Goal: Task Accomplishment & Management: Manage account settings

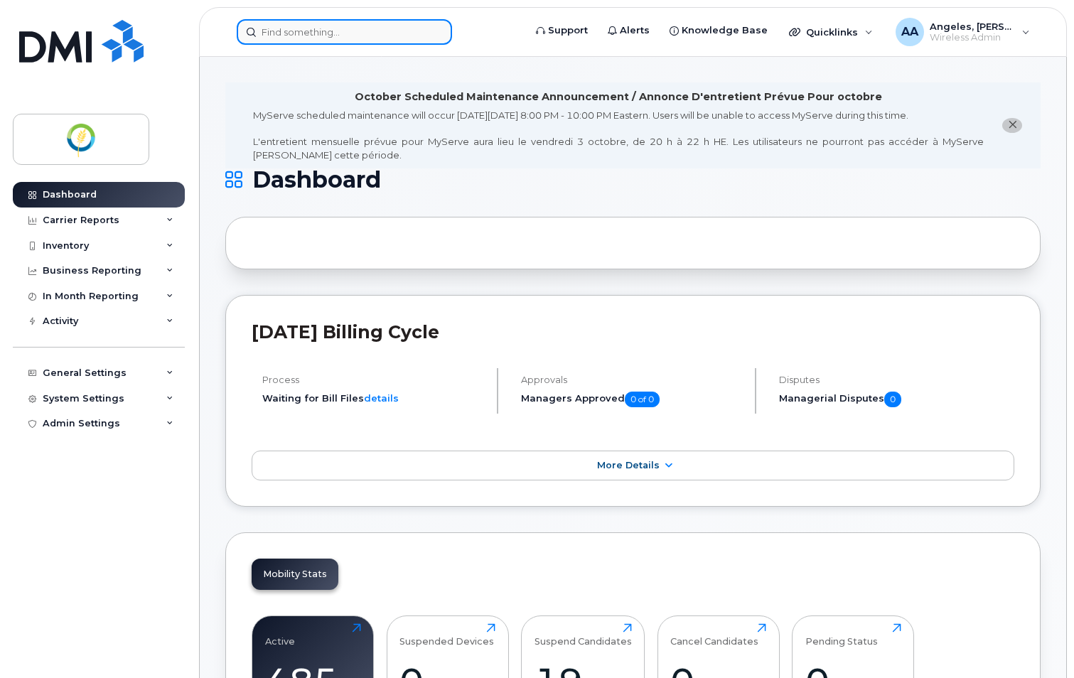
click at [307, 33] on input at bounding box center [344, 32] width 215 height 26
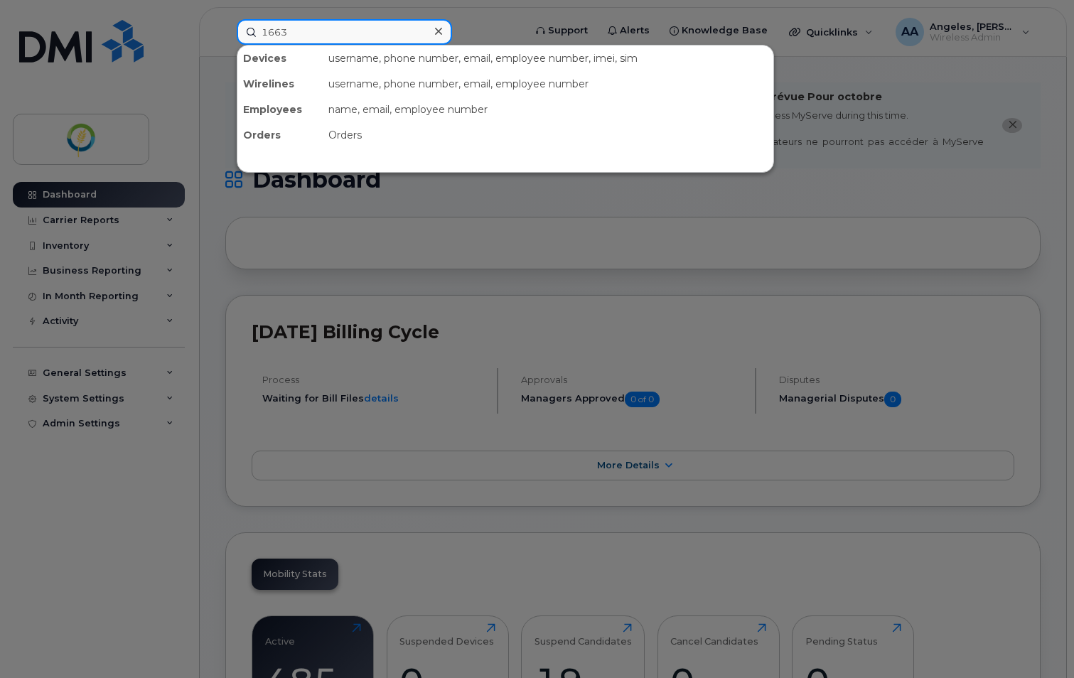
type input "1663"
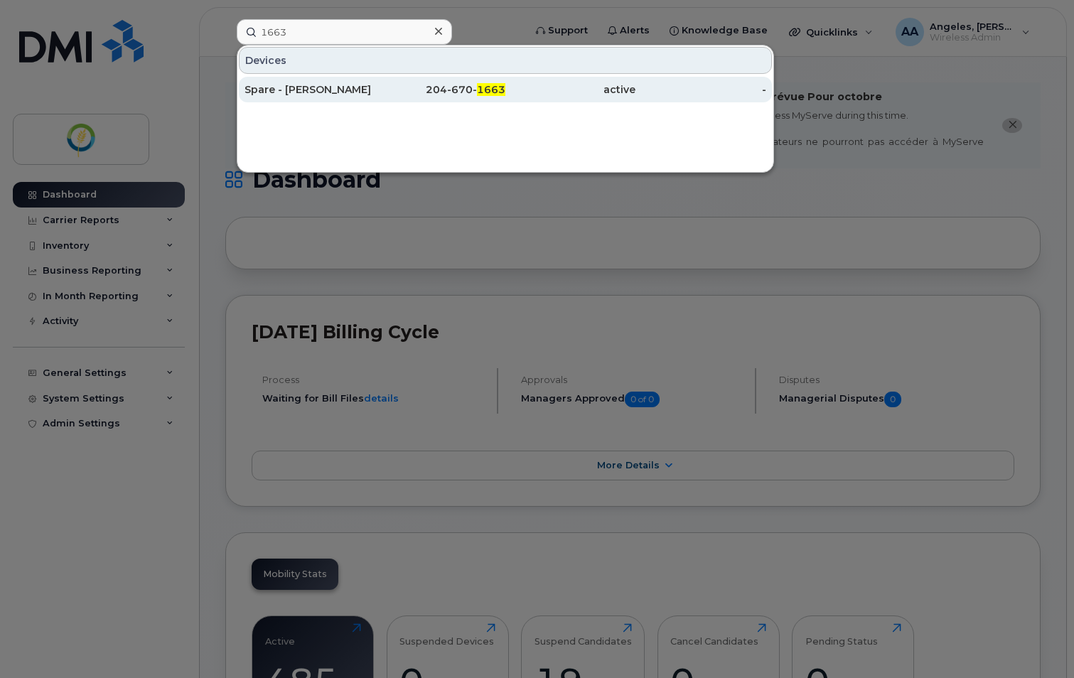
click at [544, 99] on div "active" at bounding box center [570, 90] width 130 height 26
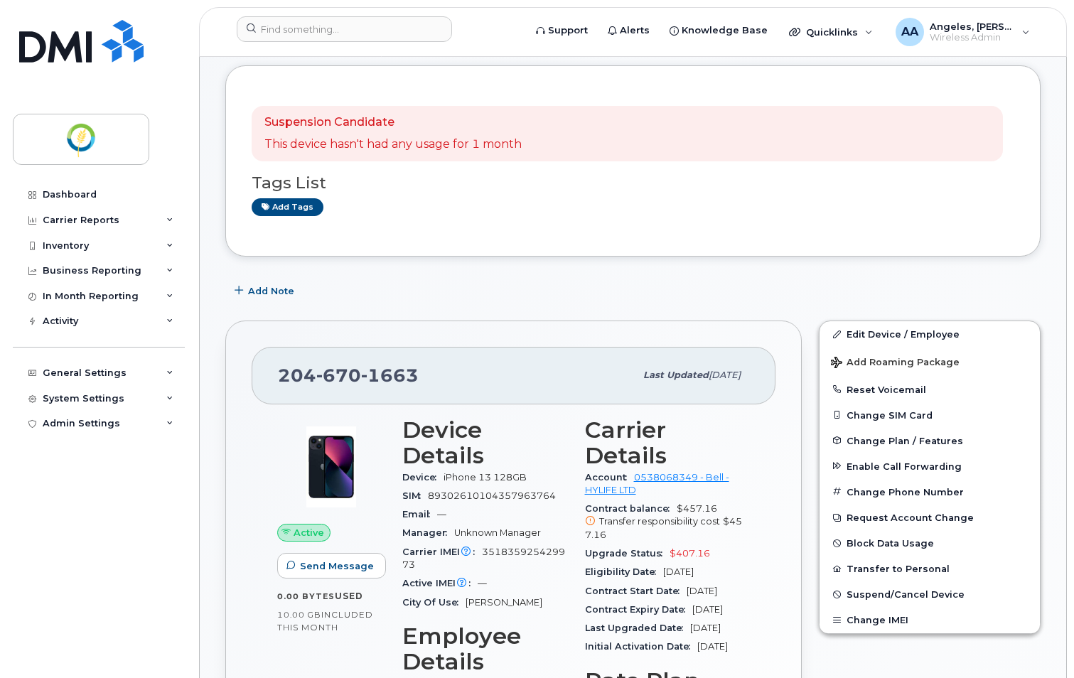
scroll to position [284, 0]
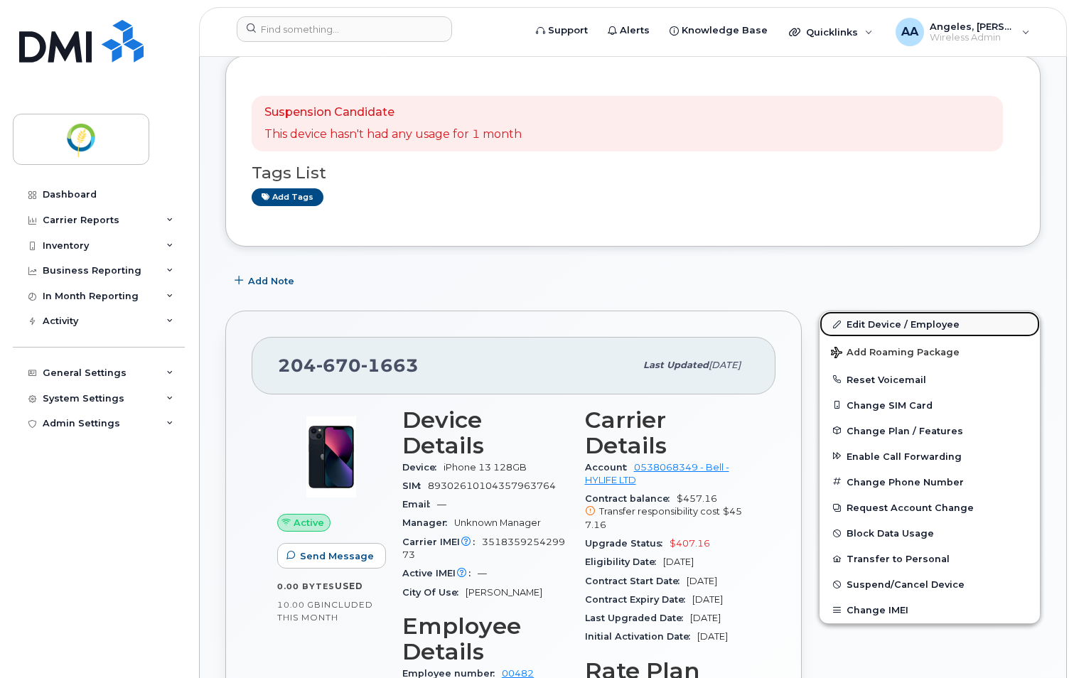
click at [888, 311] on link "Edit Device / Employee" at bounding box center [929, 324] width 220 height 26
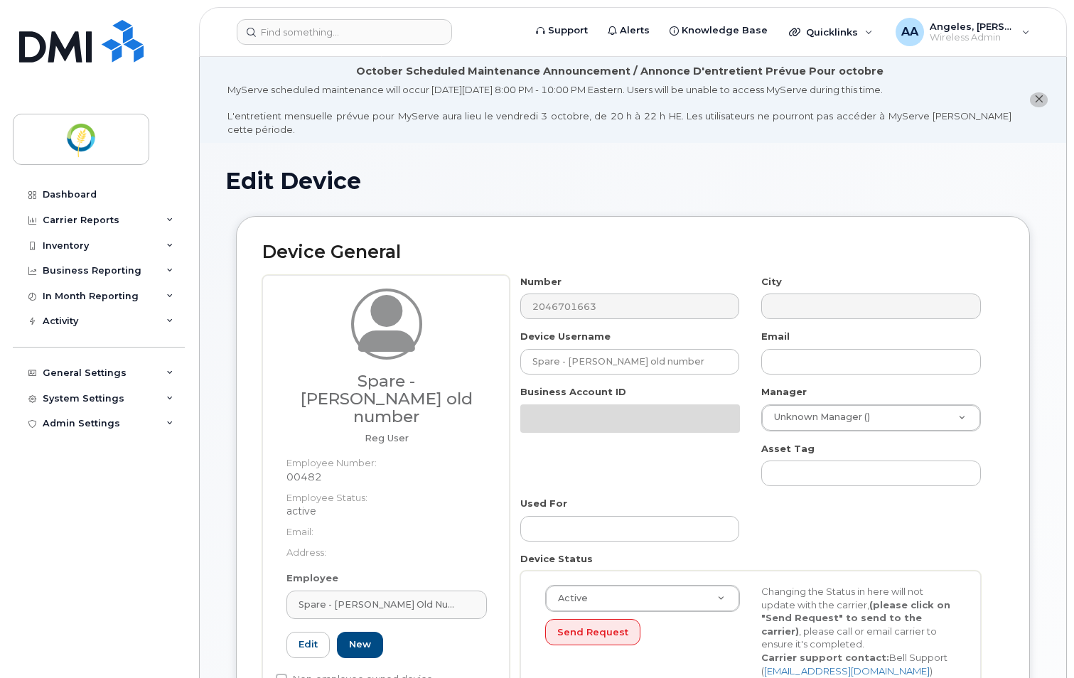
select select "29336448"
select select "33428699"
select select "29507924"
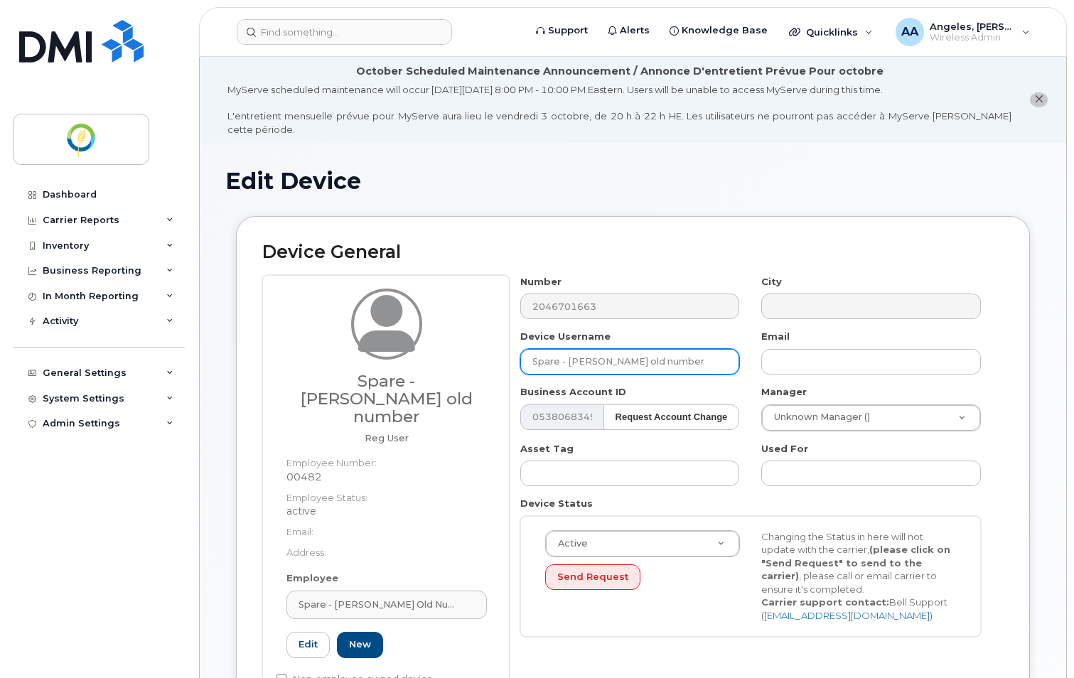
drag, startPoint x: 718, startPoint y: 346, endPoint x: 379, endPoint y: 337, distance: 339.1
click at [379, 337] on div "Spare - Farran Quiring's old number Reg User Employee Number: 00482 Employee St…" at bounding box center [632, 493] width 741 height 437
paste input "[PERSON_NAME]"
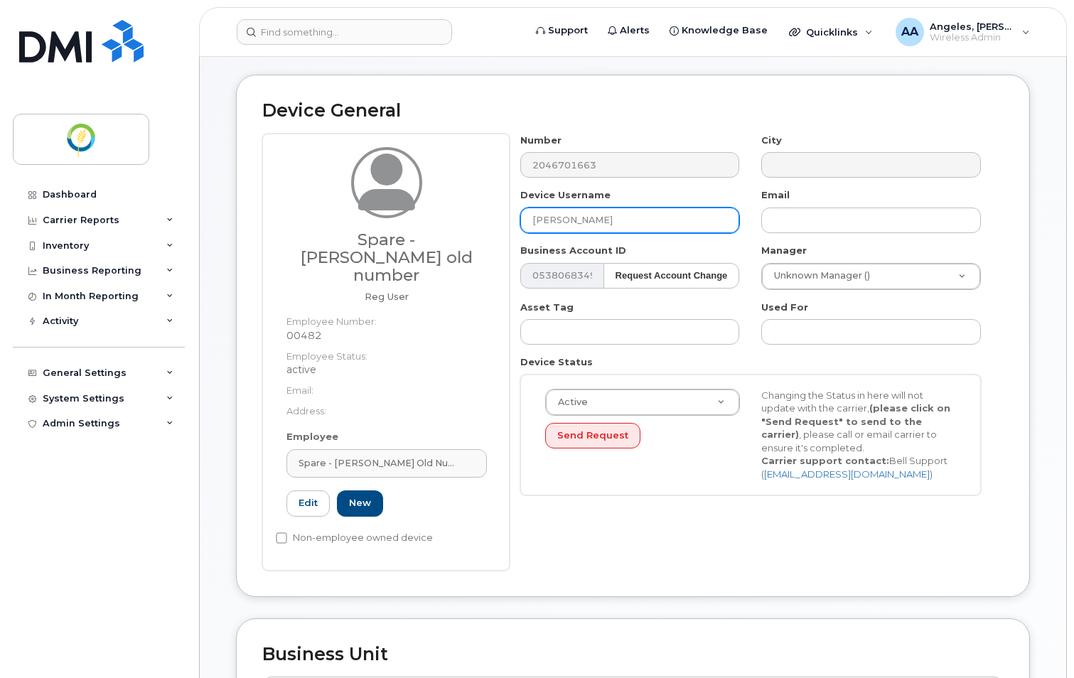
scroll to position [142, 0]
click at [588, 207] on input "[PERSON_NAME]" at bounding box center [630, 220] width 220 height 26
drag, startPoint x: 588, startPoint y: 205, endPoint x: 507, endPoint y: 211, distance: 81.2
click at [507, 211] on div "Spare - Farran Quiring's old number Reg User Employee Number: 00482 Employee St…" at bounding box center [632, 351] width 741 height 437
drag, startPoint x: 666, startPoint y: 208, endPoint x: 437, endPoint y: 195, distance: 229.2
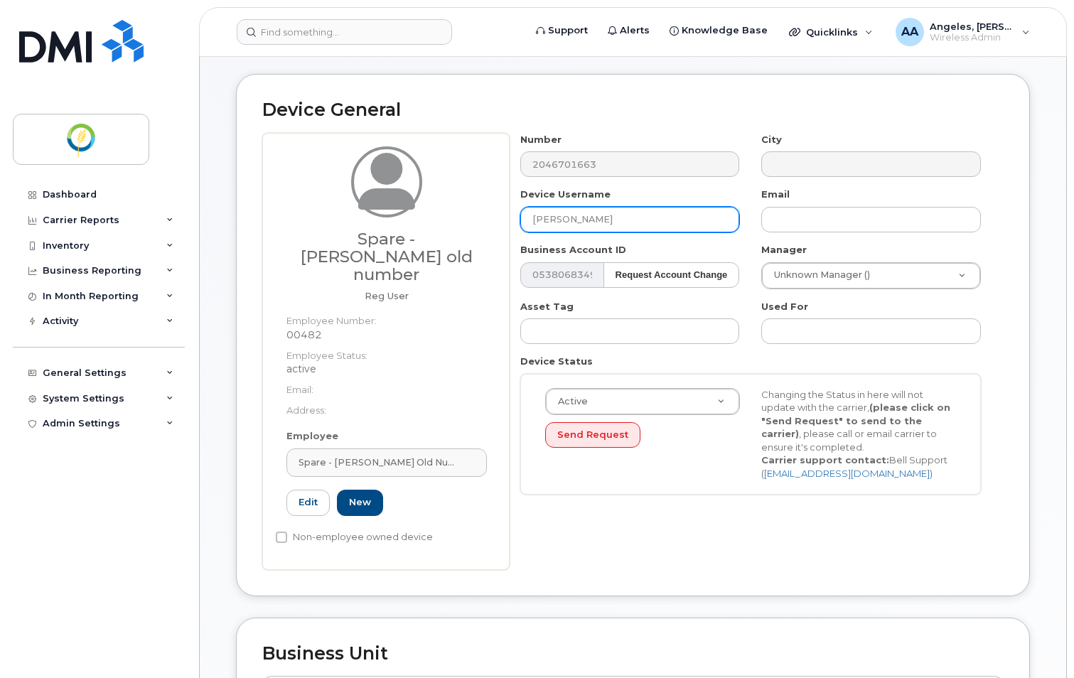
click at [437, 195] on div "Spare - Farran Quiring's old number Reg User Employee Number: 00482 Employee St…" at bounding box center [632, 351] width 741 height 437
type input "[PERSON_NAME]"
click at [315, 490] on link "Edit" at bounding box center [307, 503] width 43 height 26
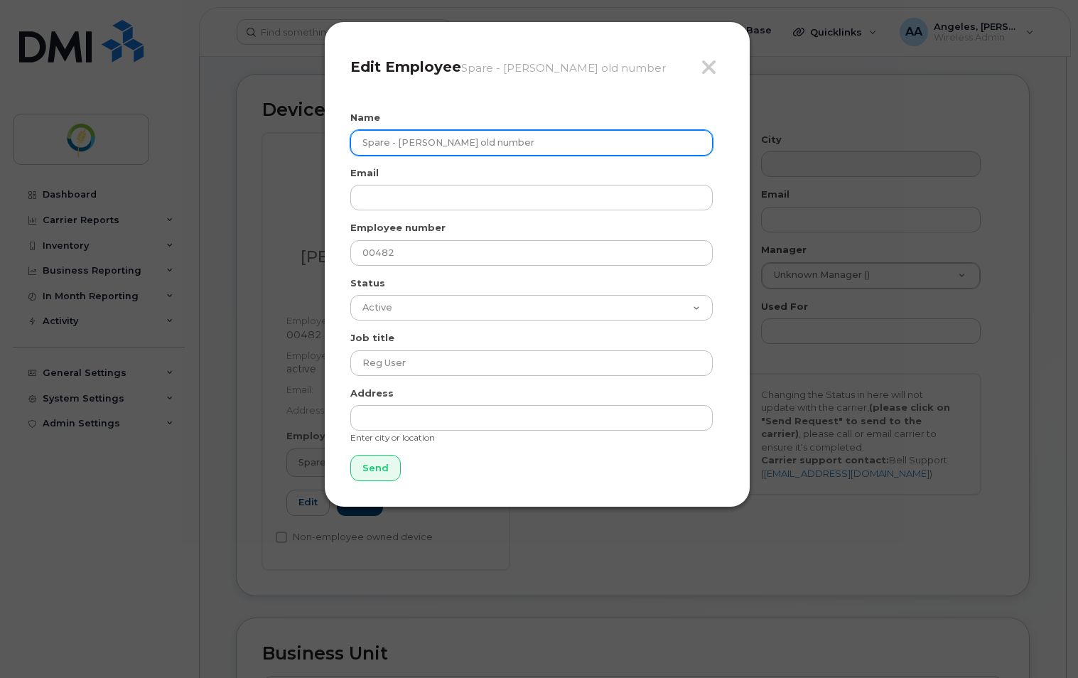
drag, startPoint x: 546, startPoint y: 137, endPoint x: 316, endPoint y: 155, distance: 230.9
click at [316, 155] on div "Close Edit Employee Spare - Farran Quiring's old number Name Spare - Farran Qui…" at bounding box center [539, 339] width 1078 height 678
paste input "[PERSON_NAME]"
type input "[PERSON_NAME]"
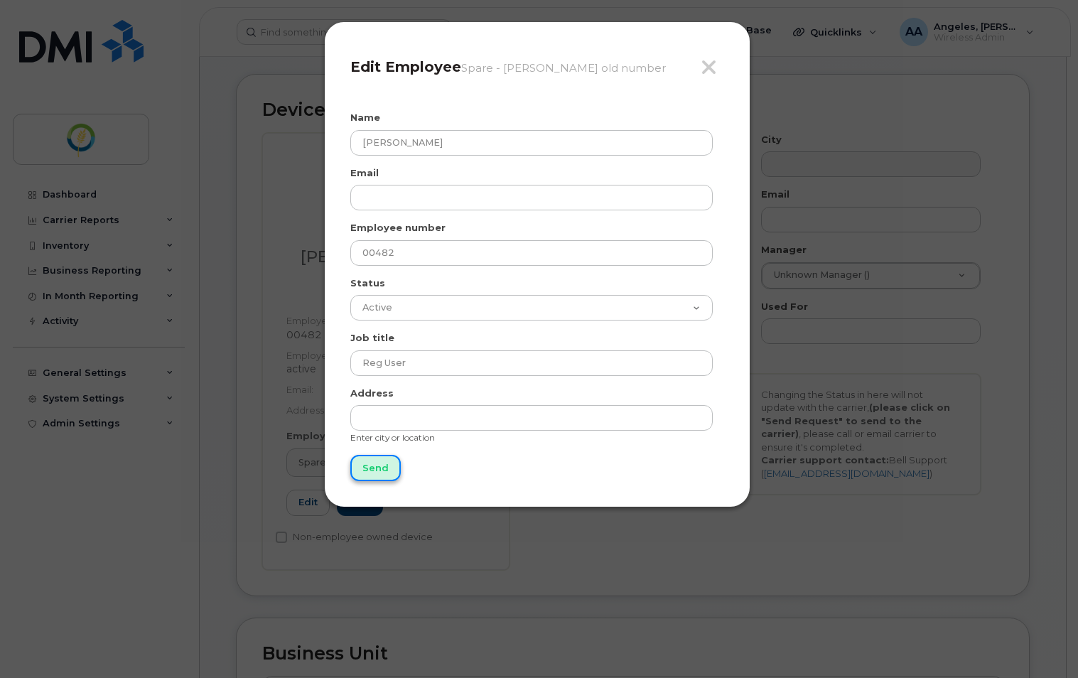
click at [366, 474] on input "Send" at bounding box center [375, 468] width 50 height 26
type input "Send"
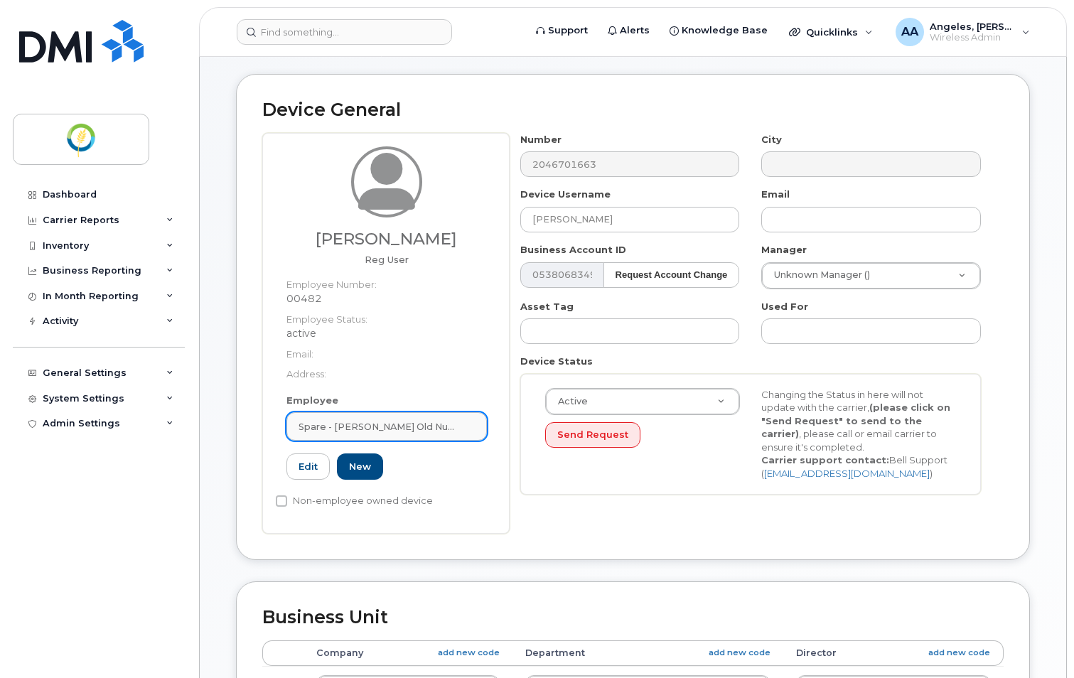
click at [377, 420] on span "Spare - [PERSON_NAME] old number" at bounding box center [380, 427] width 165 height 14
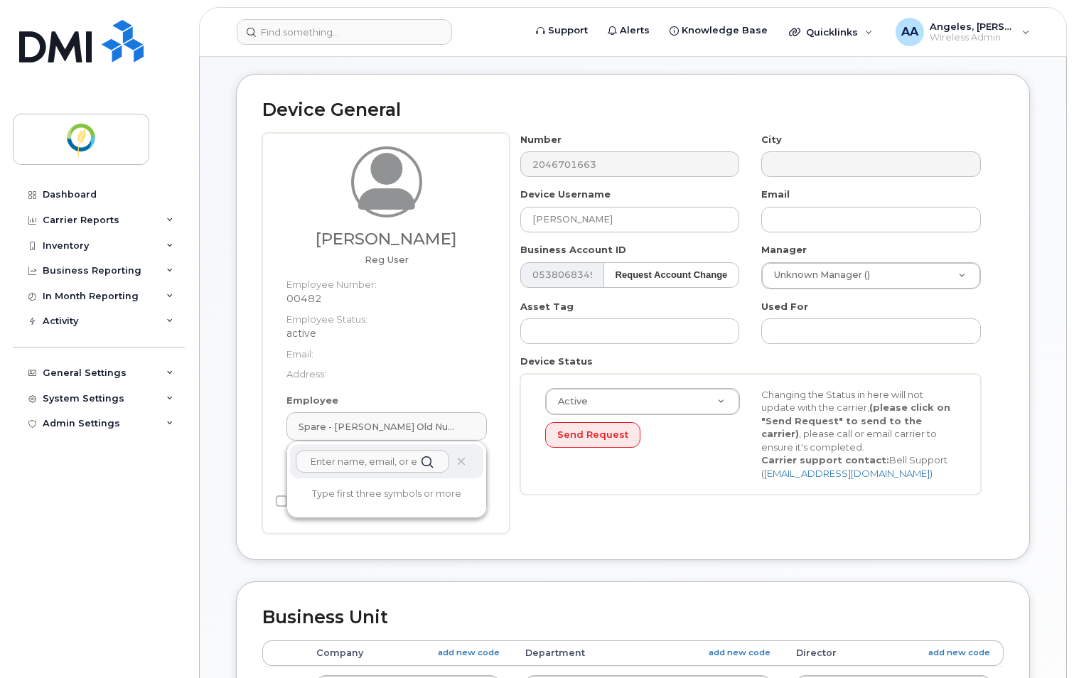
paste input "[PERSON_NAME]"
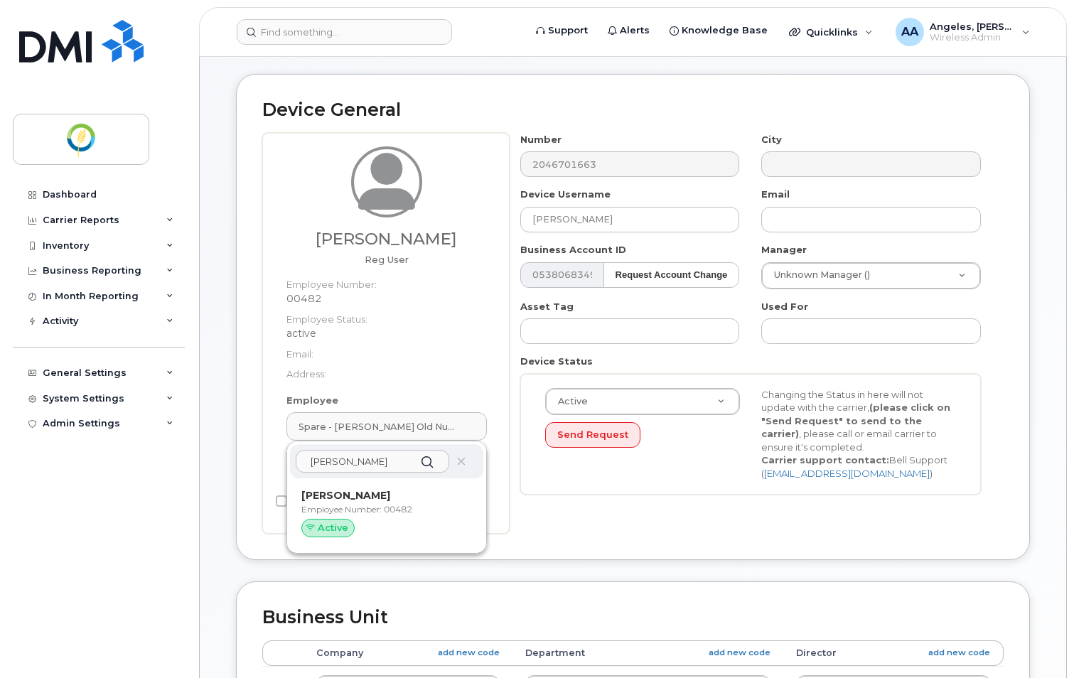
type input "[PERSON_NAME]"
click at [357, 503] on p "Employee Number: 00482" at bounding box center [386, 509] width 171 height 13
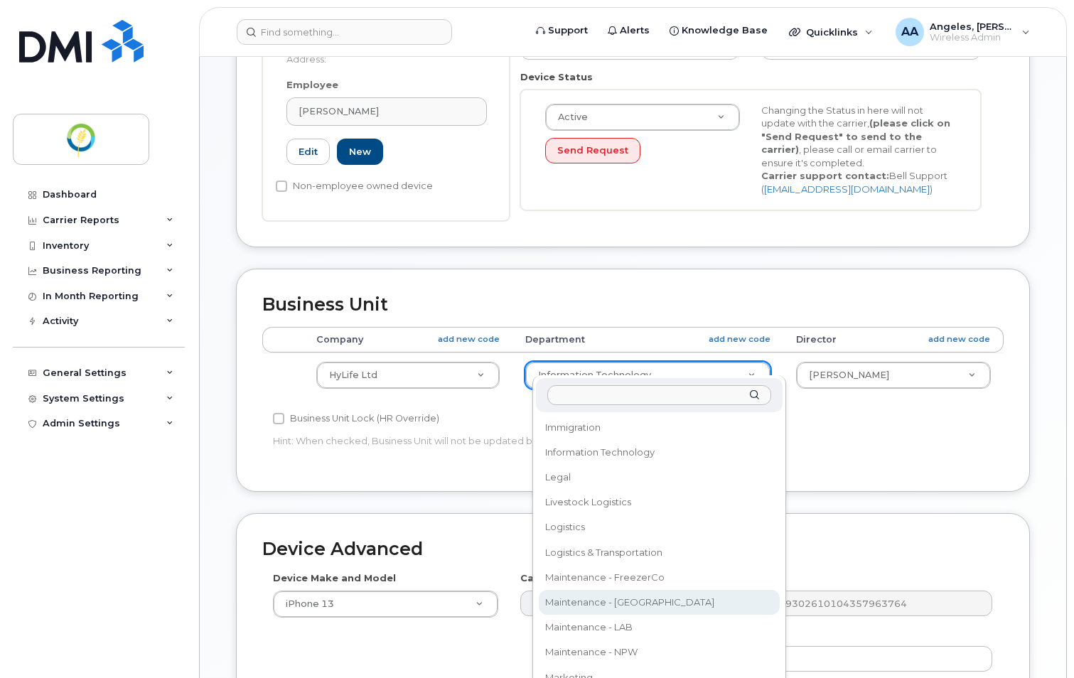
scroll to position [703, 0]
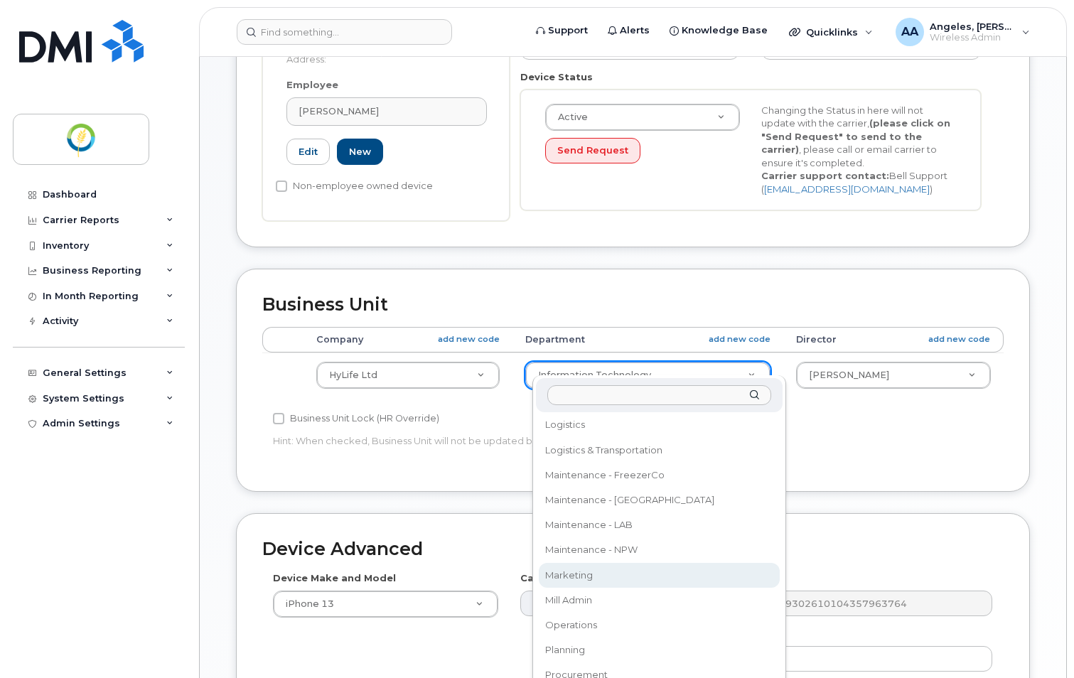
select select "29336460"
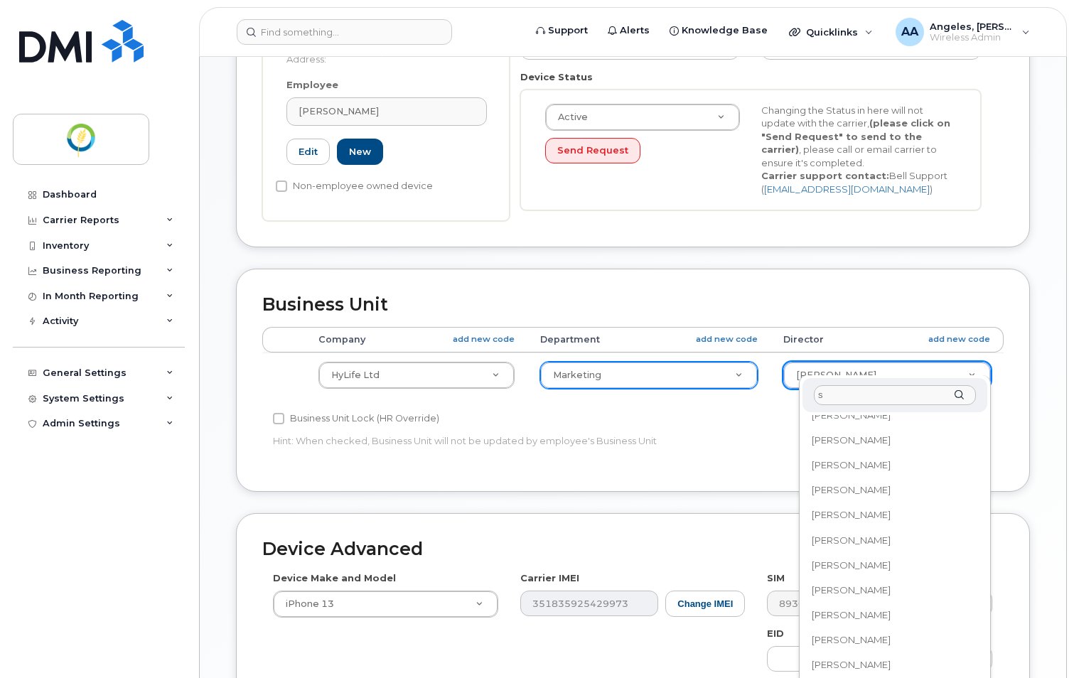
scroll to position [0, 0]
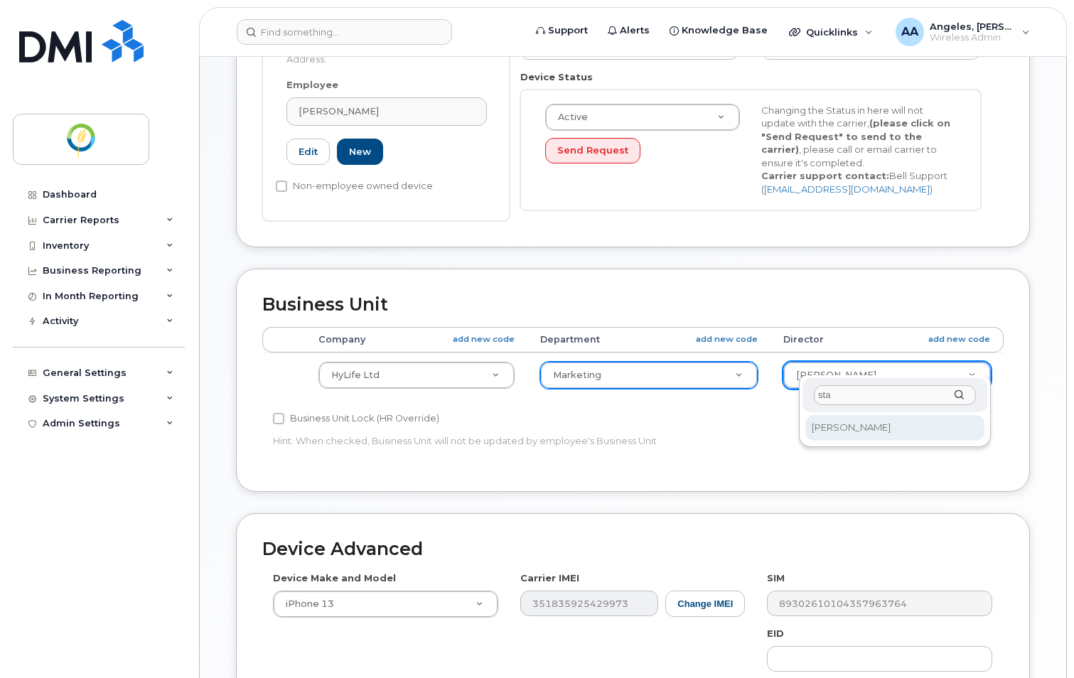
type input "sta"
select select "33483126"
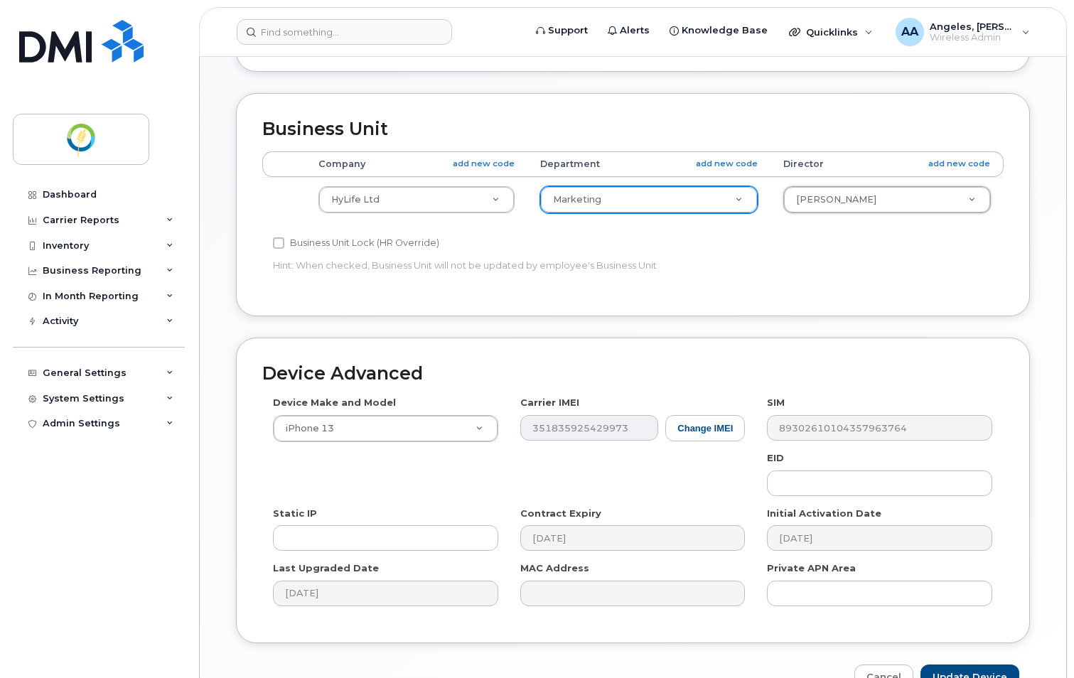
scroll to position [672, 0]
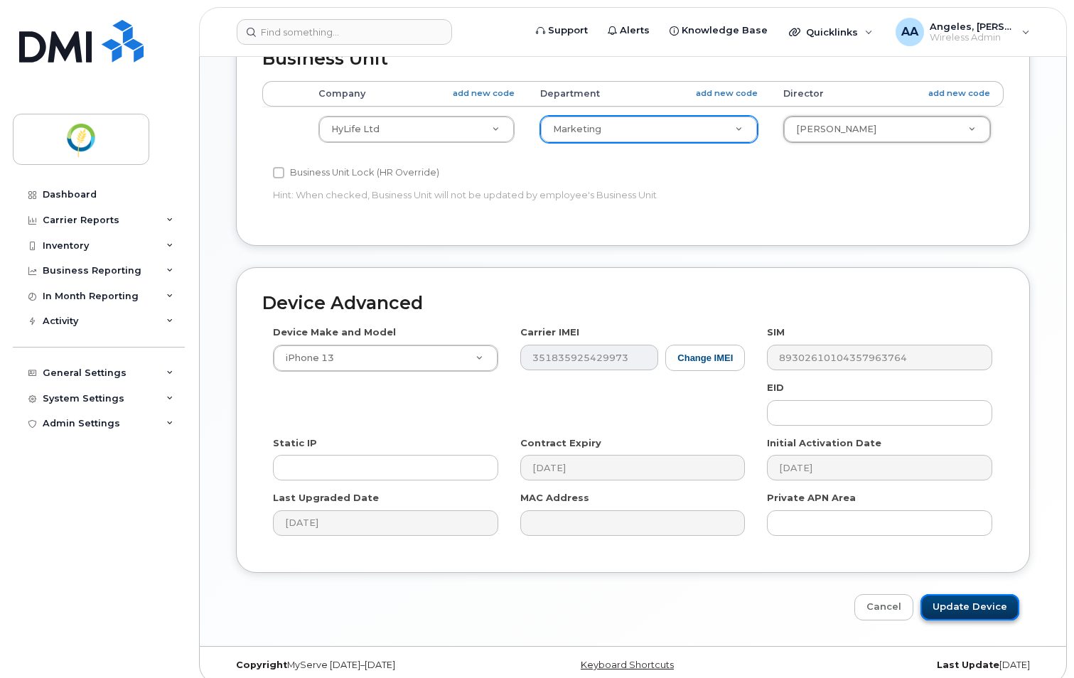
click at [969, 598] on input "Update Device" at bounding box center [969, 607] width 99 height 26
type input "Saving..."
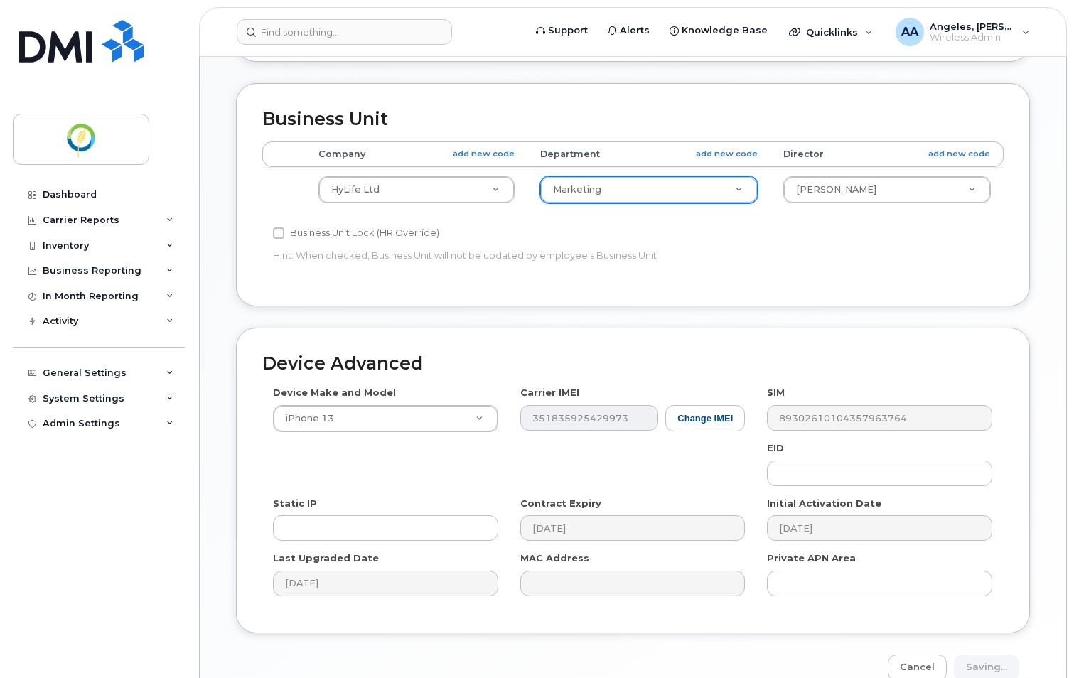
scroll to position [447, 0]
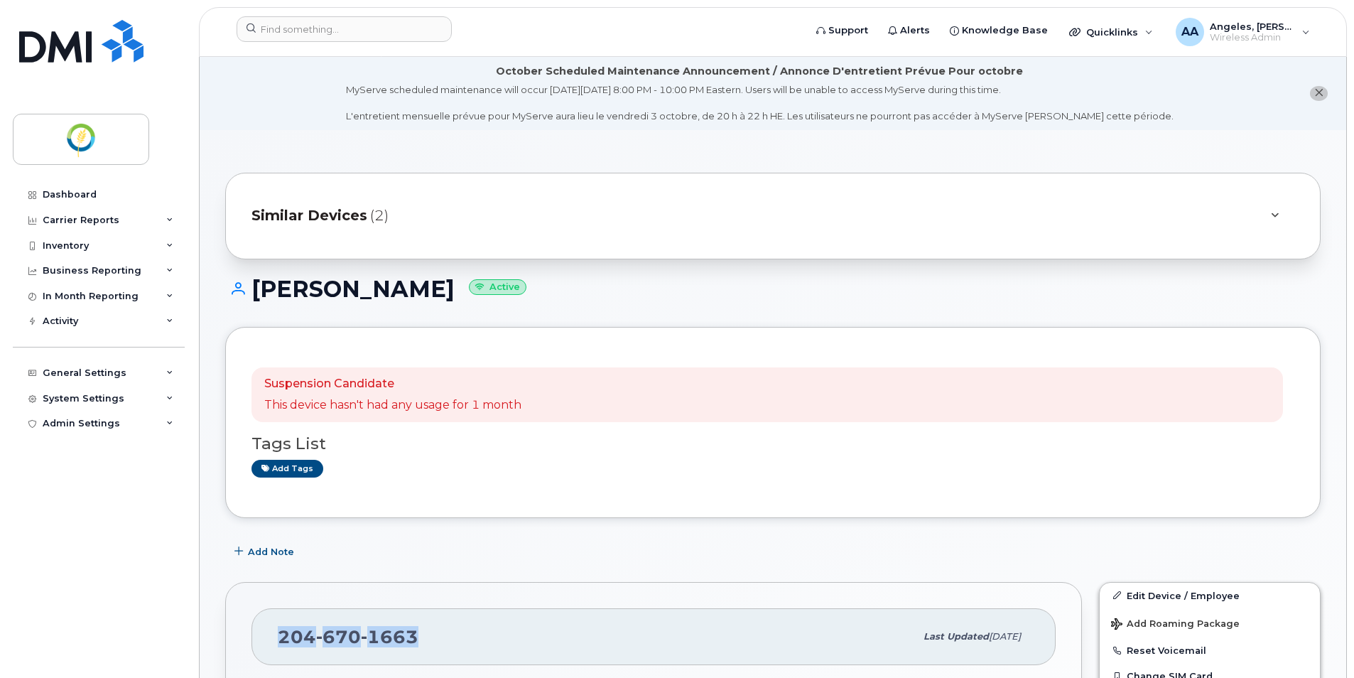
drag, startPoint x: 404, startPoint y: 641, endPoint x: 266, endPoint y: 638, distance: 137.2
click at [266, 638] on div "[PHONE_NUMBER] Last updated [DATE]" at bounding box center [654, 636] width 804 height 57
copy span "[PHONE_NUMBER]"
